Goal: Information Seeking & Learning: Learn about a topic

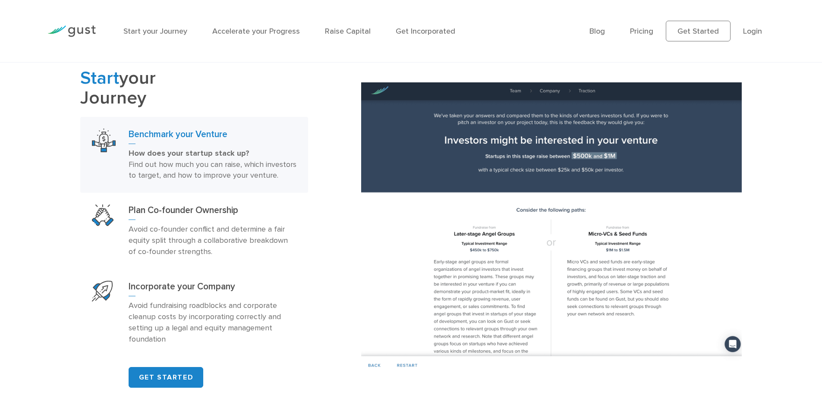
scroll to position [540, 0]
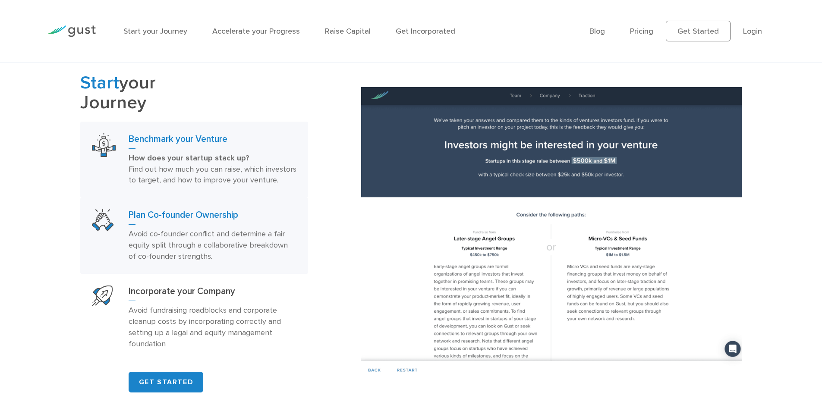
click at [220, 225] on h3 "Plan Co-founder Ownership" at bounding box center [213, 217] width 168 height 16
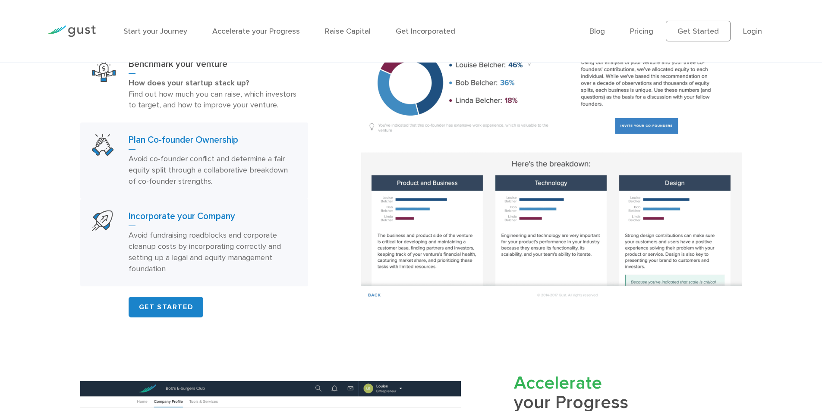
click at [219, 259] on p "Avoid fundraising roadblocks and corporate cleanup costs by incorporating corre…" at bounding box center [213, 252] width 168 height 45
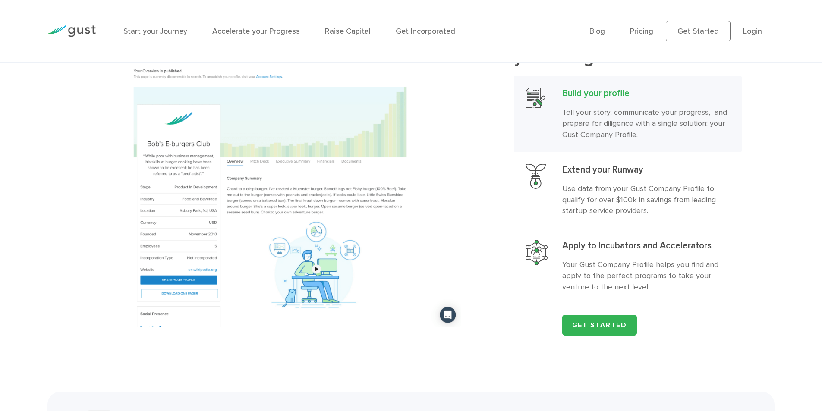
scroll to position [961, 0]
click at [669, 214] on p "Use data from your Gust Company Profile to qualify for over $100k in savings fr…" at bounding box center [646, 200] width 168 height 34
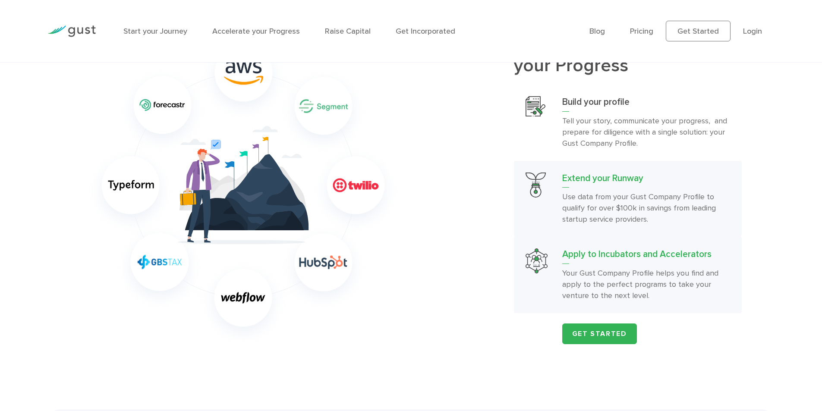
click at [701, 287] on p "Your Gust Company Profile helps you find and apply to the perfect programs to t…" at bounding box center [646, 285] width 168 height 34
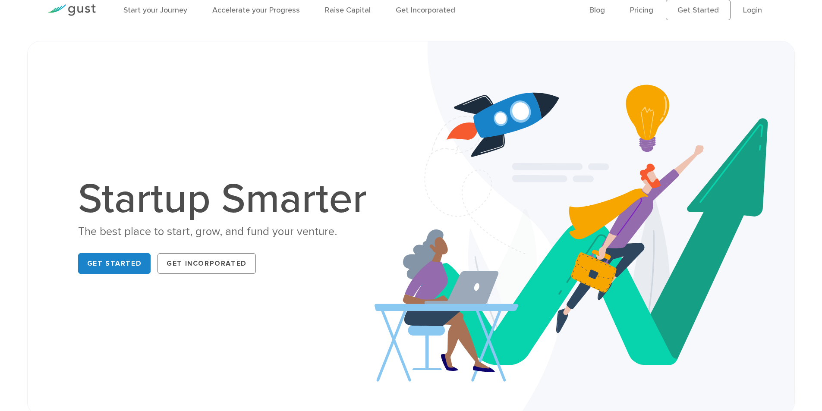
scroll to position [0, 0]
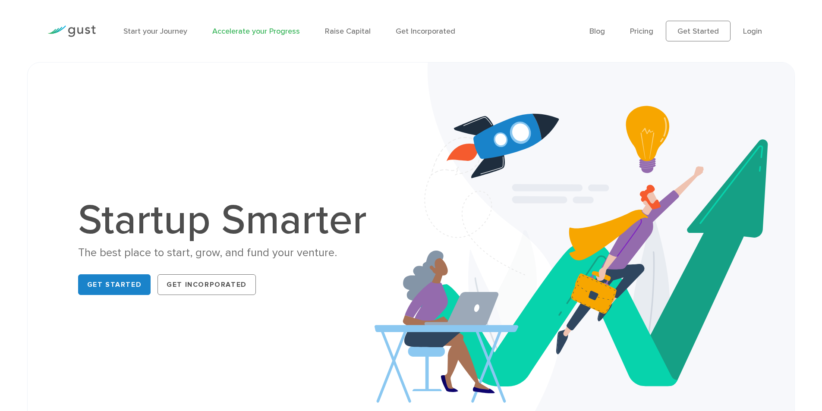
click at [250, 35] on link "Accelerate your Progress" at bounding box center [256, 31] width 88 height 9
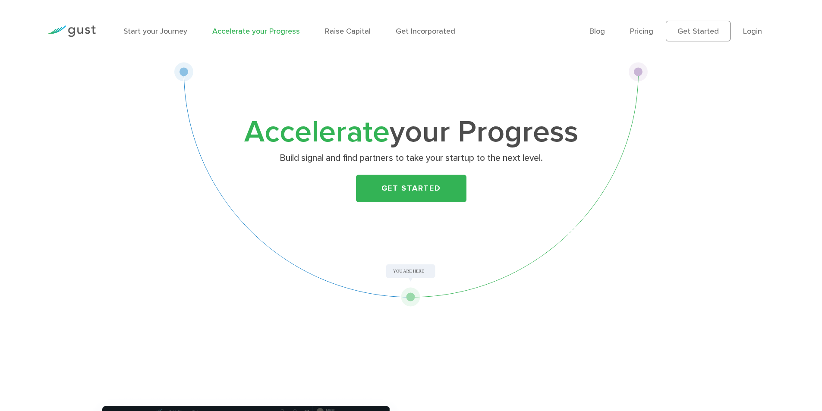
click at [442, 26] on li "Get Incorporated" at bounding box center [426, 31] width 60 height 12
click at [442, 28] on link "Get Incorporated" at bounding box center [426, 31] width 60 height 9
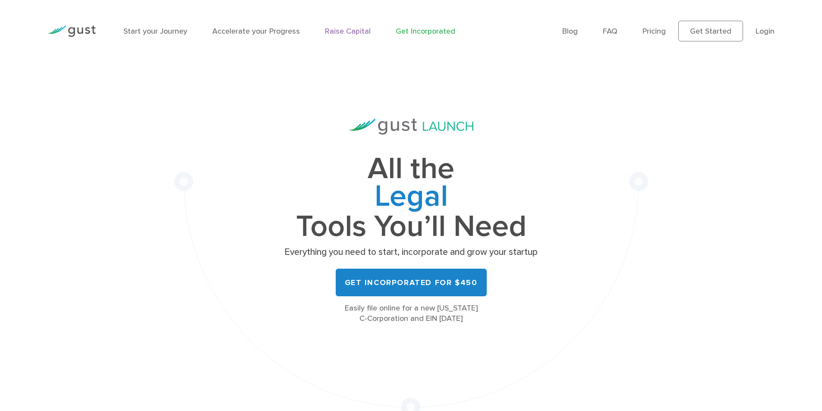
click at [338, 34] on link "Raise Capital" at bounding box center [348, 31] width 46 height 9
